Goal: Information Seeking & Learning: Learn about a topic

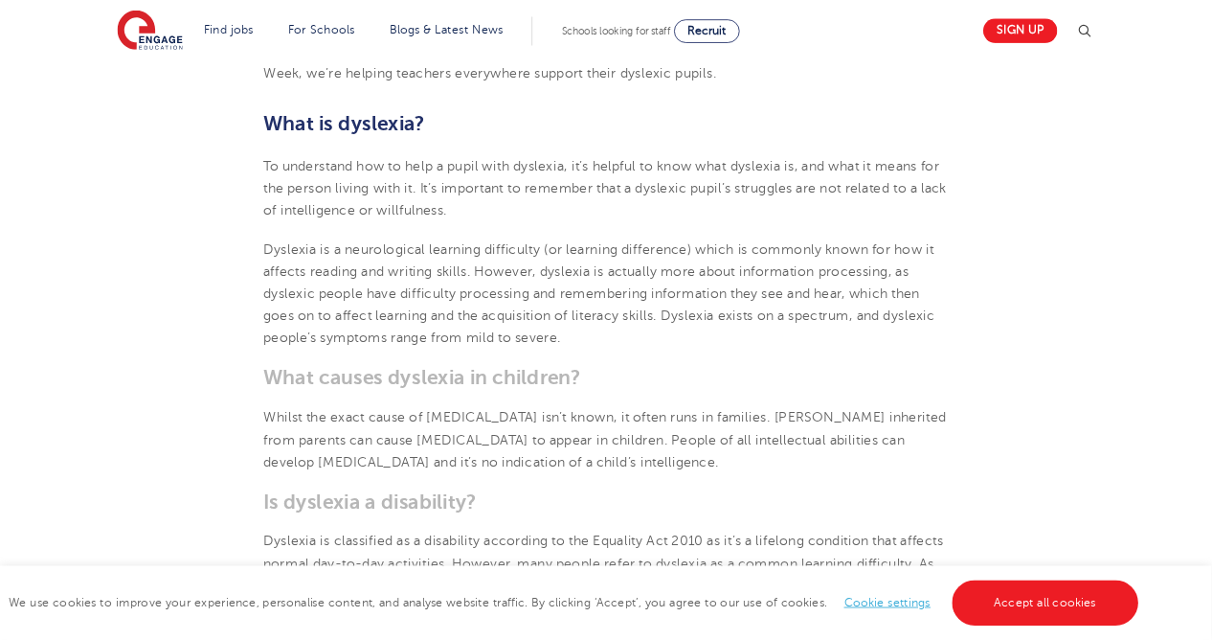
scroll to position [774, 0]
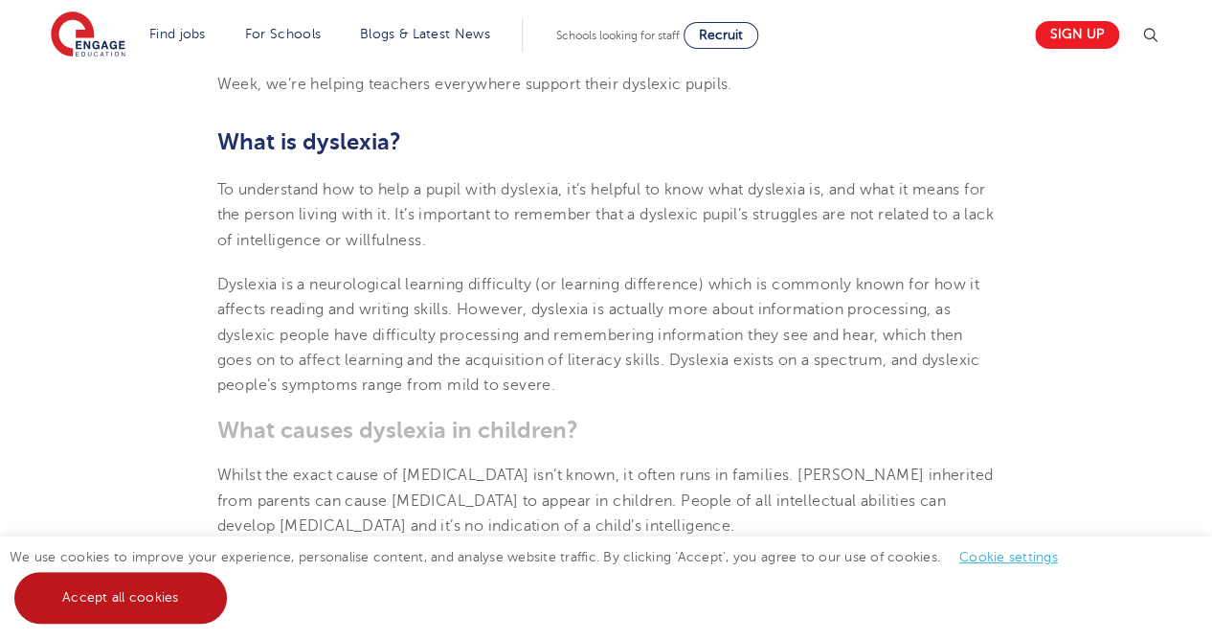
click at [167, 603] on link "Accept all cookies" at bounding box center [120, 598] width 213 height 52
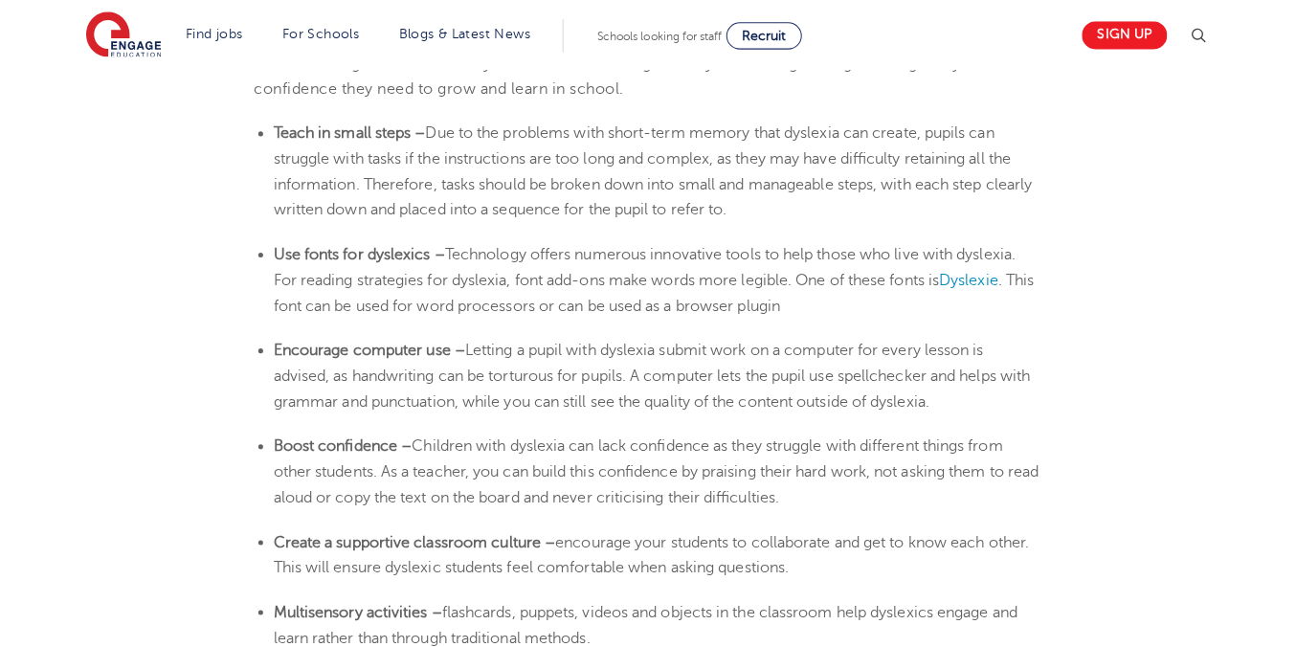
scroll to position [3255, 0]
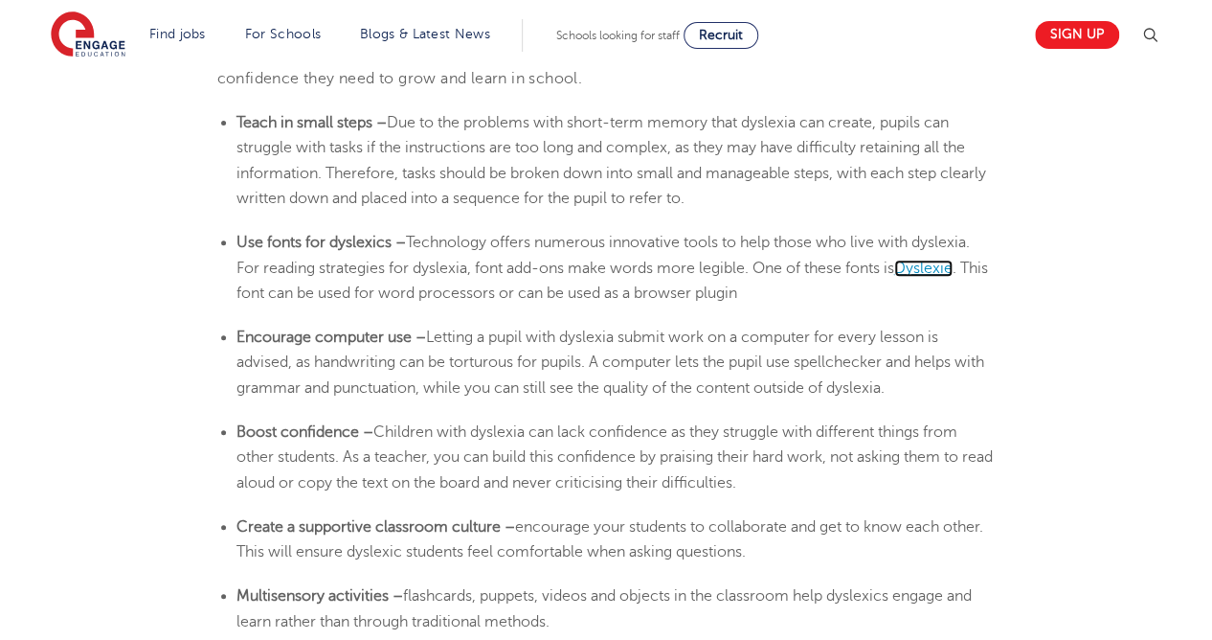
click at [950, 271] on span "Dyslexie" at bounding box center [923, 267] width 58 height 17
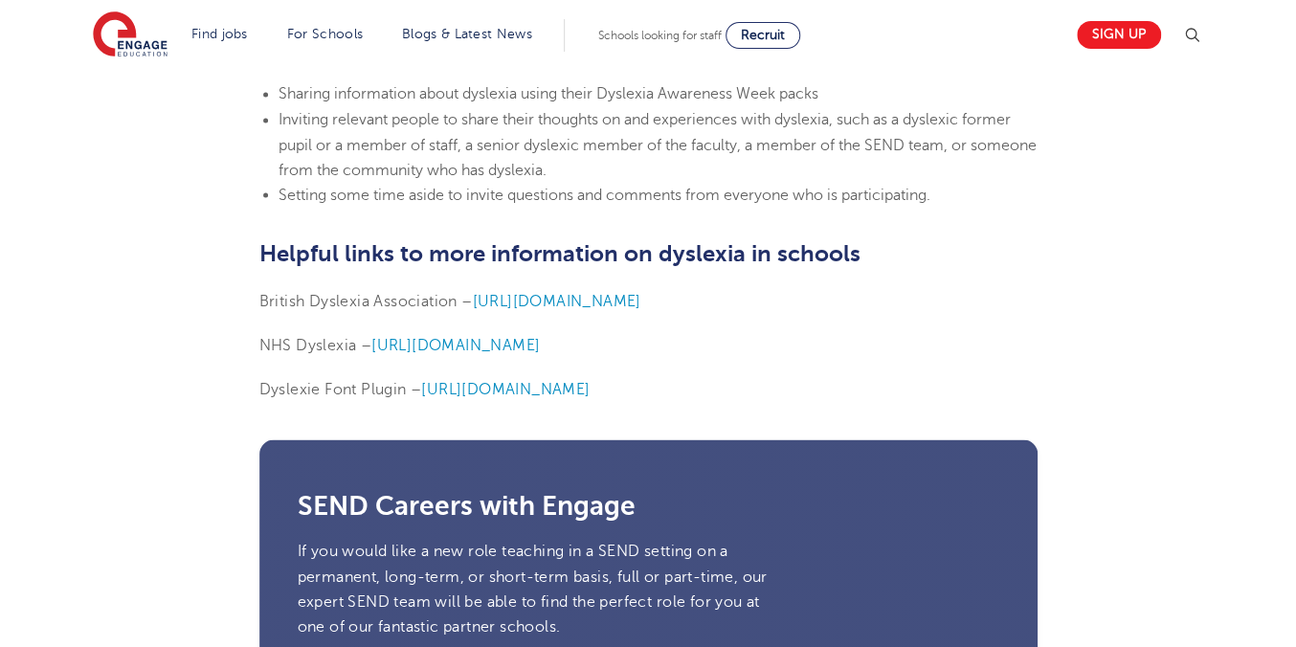
scroll to position [4728, 0]
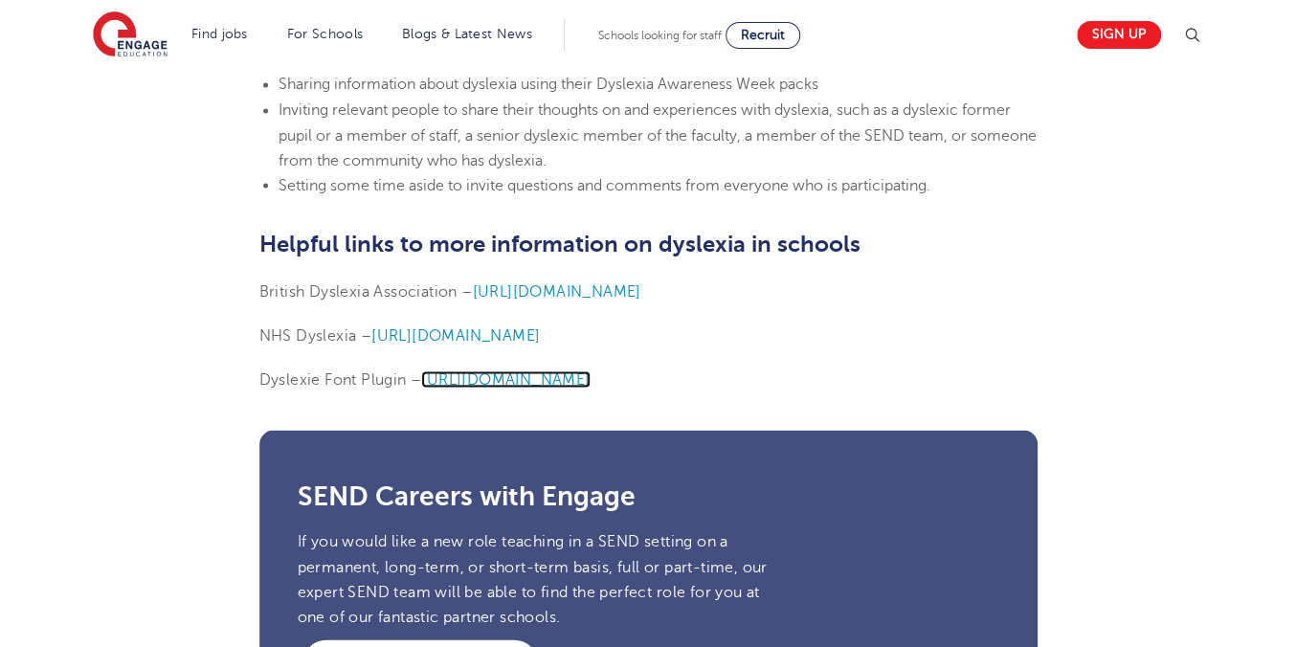
click at [565, 377] on span "[URL][DOMAIN_NAME]" at bounding box center [505, 379] width 168 height 17
click at [540, 331] on span "[URL][DOMAIN_NAME]" at bounding box center [455, 334] width 168 height 17
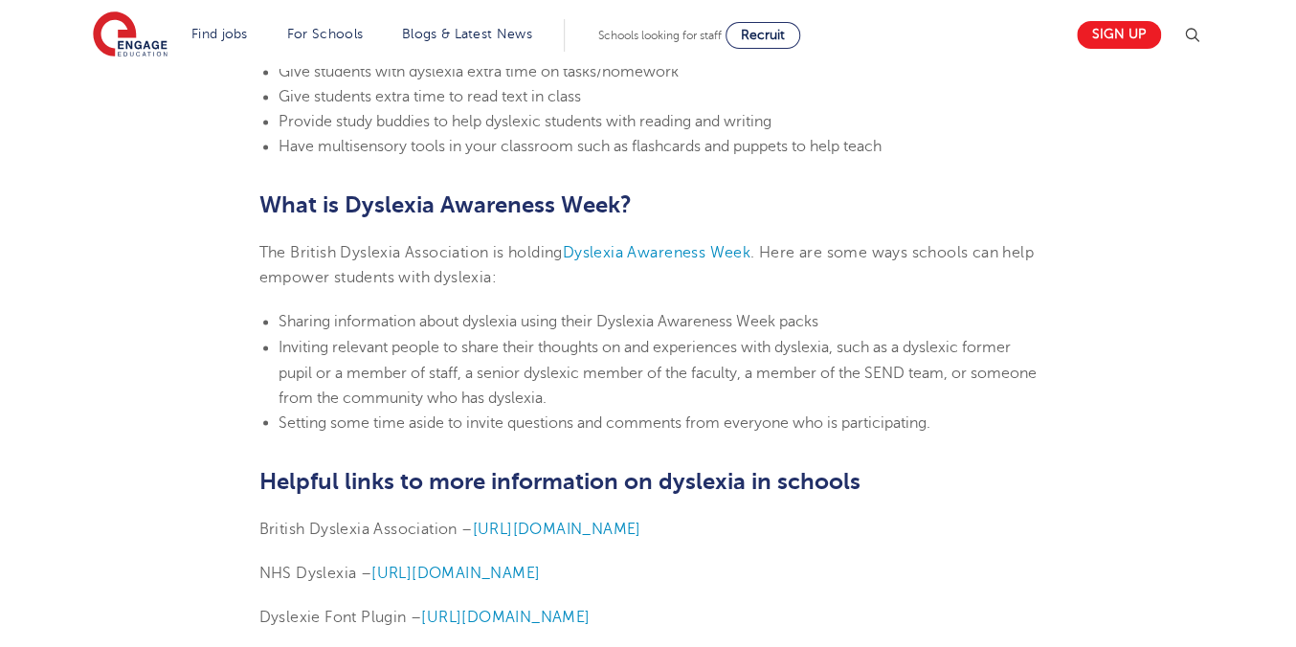
scroll to position [4795, 0]
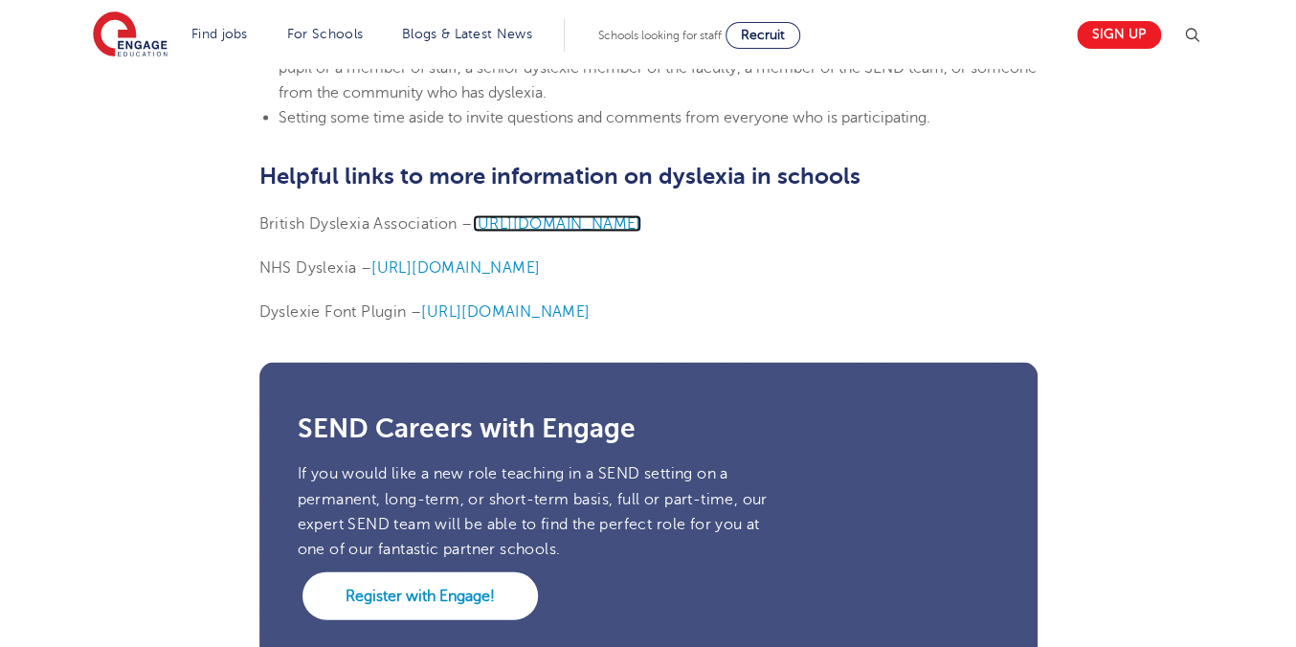
click at [574, 217] on span "[URL][DOMAIN_NAME]" at bounding box center [557, 222] width 168 height 17
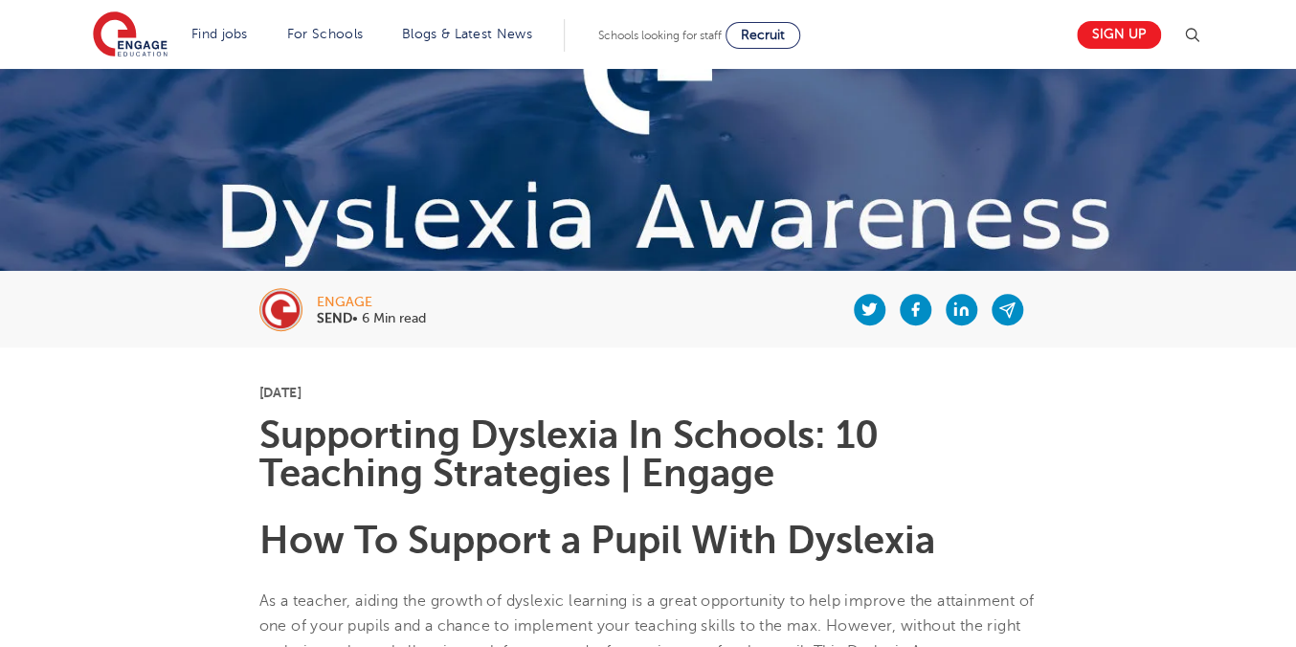
scroll to position [364, 0]
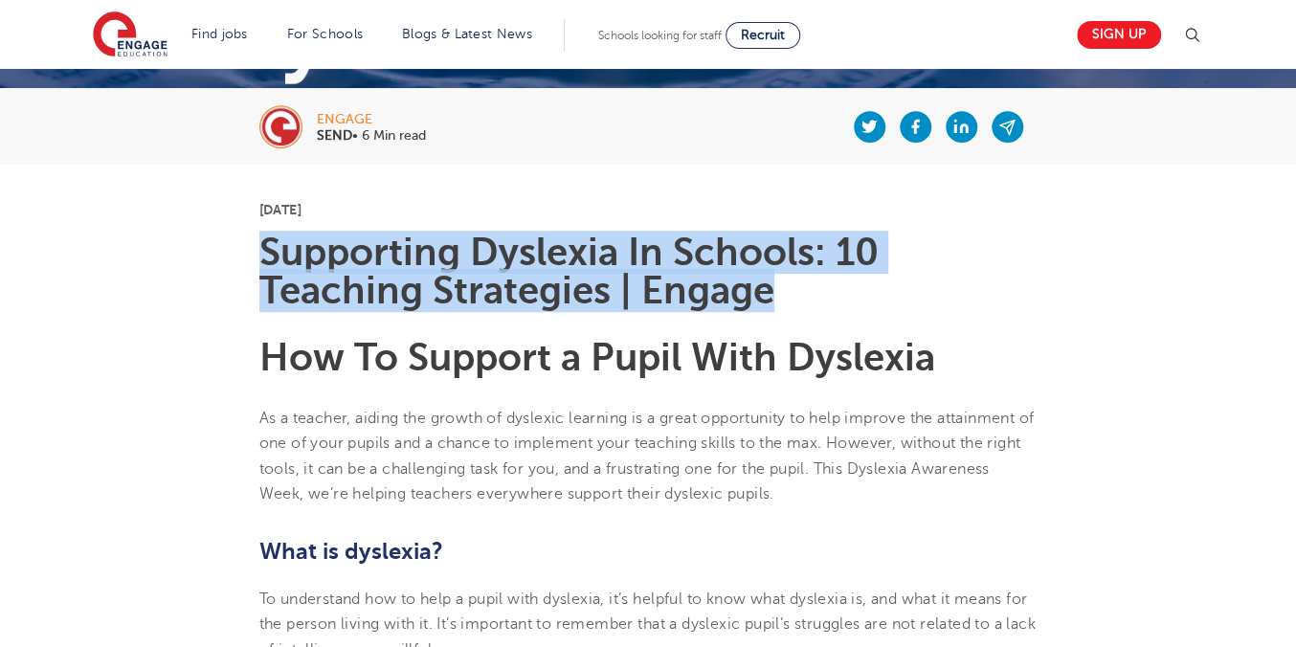
drag, startPoint x: 258, startPoint y: 249, endPoint x: 855, endPoint y: 291, distance: 598.9
click at [855, 291] on h1 "Supporting Dyslexia In Schools: 10 Teaching Strategies | Engage" at bounding box center [648, 272] width 778 height 77
copy h1 "Supporting Dyslexia In Schools: 10 Teaching Strategies | Engage"
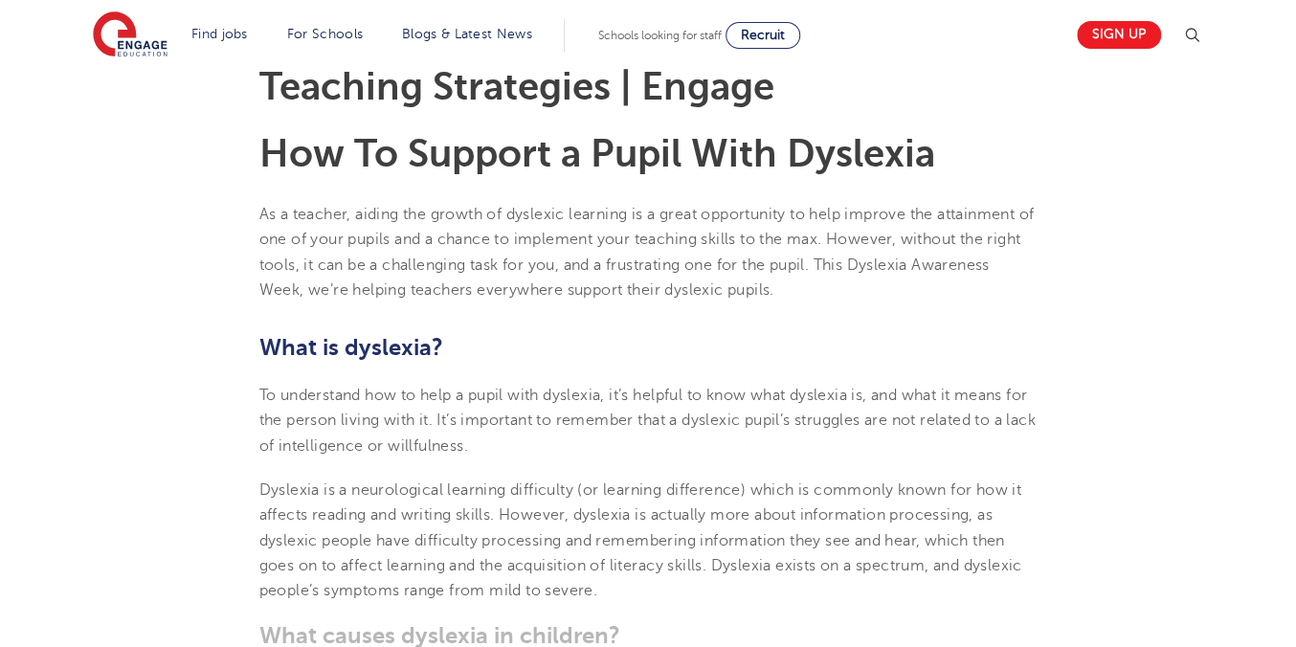
scroll to position [477, 0]
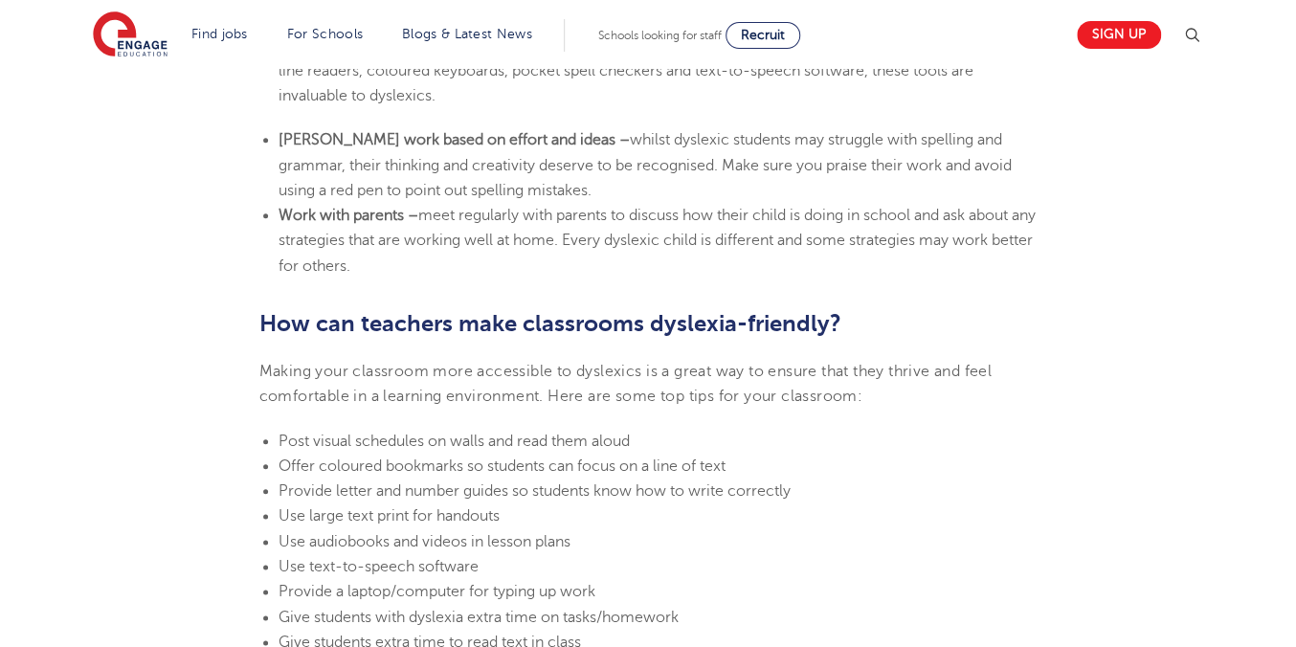
scroll to position [3954, 0]
